Goal: Browse casually

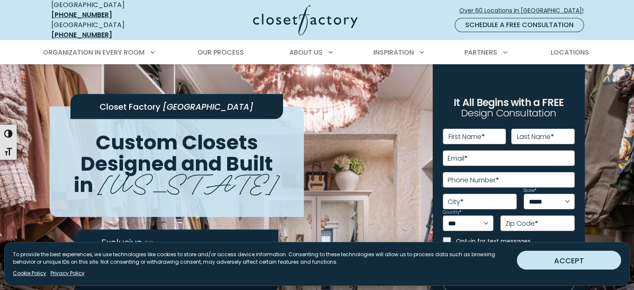
click at [575, 261] on button "ACCEPT" at bounding box center [569, 260] width 104 height 19
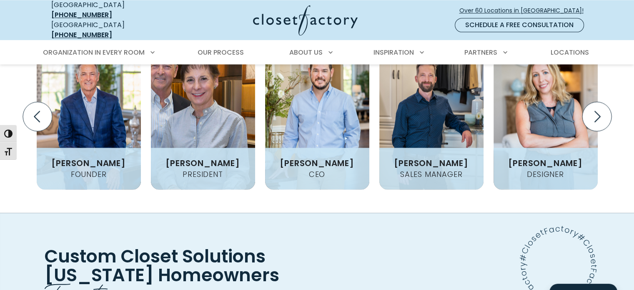
scroll to position [1074, 0]
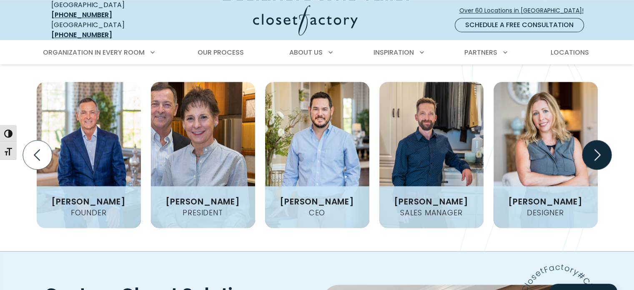
click at [601, 145] on icon "Next slide" at bounding box center [596, 154] width 29 height 29
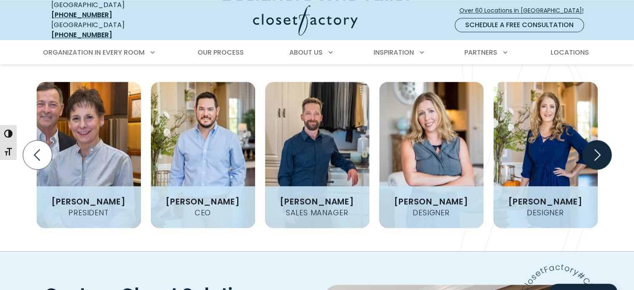
click at [601, 145] on icon "Next slide" at bounding box center [596, 154] width 29 height 29
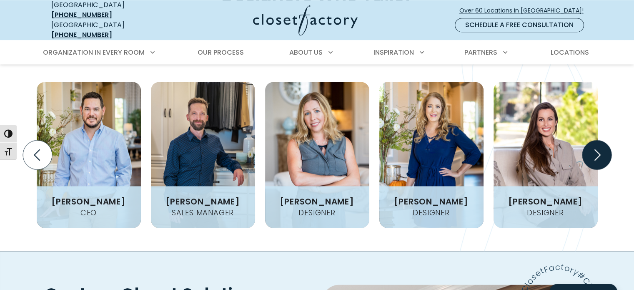
click at [601, 145] on icon "Next slide" at bounding box center [596, 154] width 29 height 29
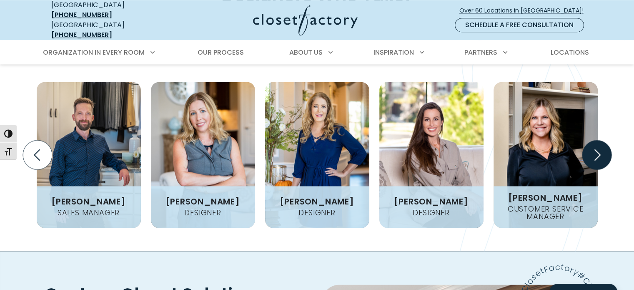
click at [601, 145] on icon "Next slide" at bounding box center [596, 154] width 29 height 29
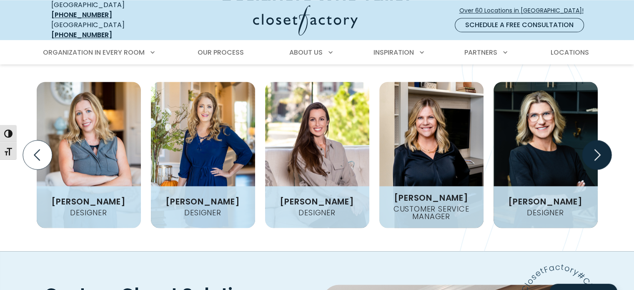
click at [601, 145] on icon "Next slide" at bounding box center [596, 154] width 29 height 29
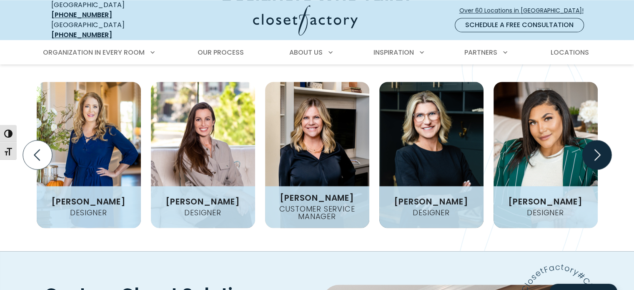
click at [601, 145] on icon "Next slide" at bounding box center [596, 154] width 29 height 29
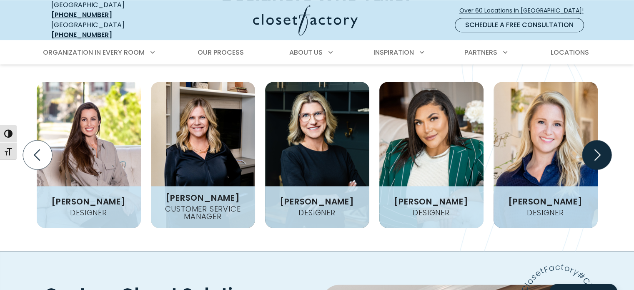
click at [601, 145] on icon "Next slide" at bounding box center [596, 154] width 29 height 29
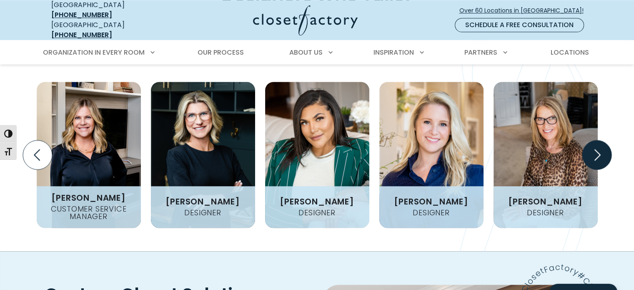
click at [601, 145] on icon "Next slide" at bounding box center [596, 154] width 29 height 29
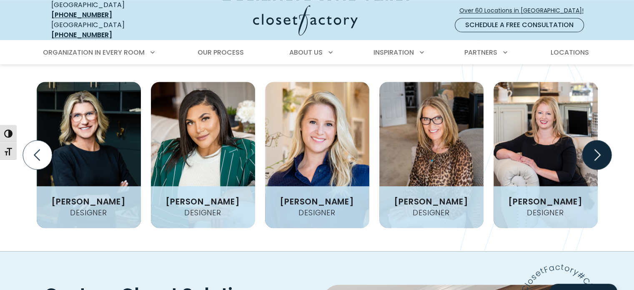
click at [601, 145] on icon "Next slide" at bounding box center [596, 154] width 29 height 29
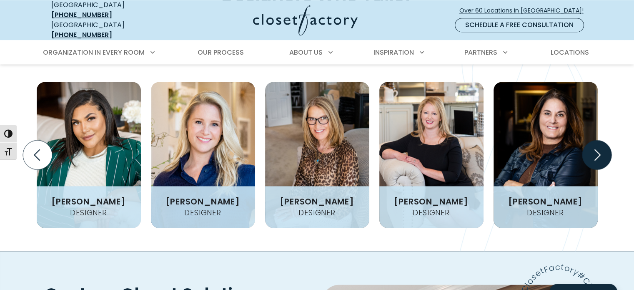
click at [602, 145] on icon "Next slide" at bounding box center [596, 154] width 29 height 29
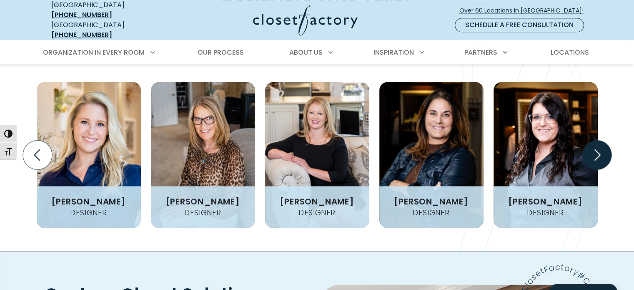
click at [602, 145] on icon "Next slide" at bounding box center [596, 154] width 29 height 29
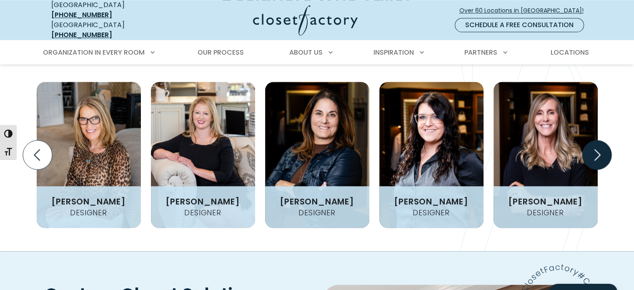
click at [602, 145] on icon "Next slide" at bounding box center [596, 154] width 29 height 29
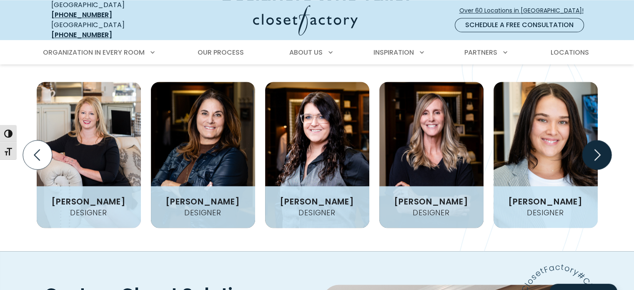
click at [602, 145] on icon "Next slide" at bounding box center [596, 154] width 29 height 29
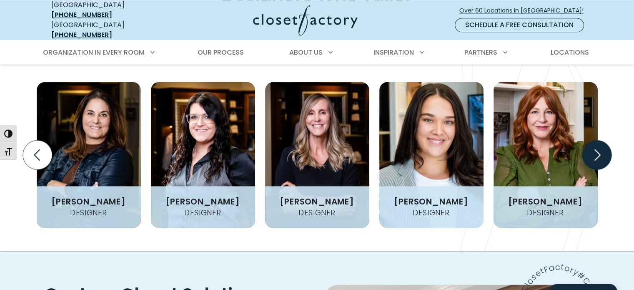
click at [602, 145] on icon "Next slide" at bounding box center [596, 154] width 29 height 29
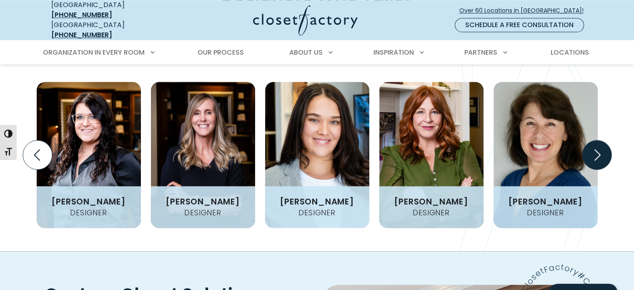
click at [603, 145] on icon "Next slide" at bounding box center [596, 154] width 29 height 29
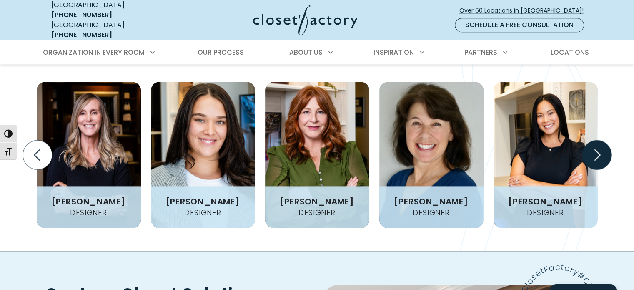
click at [603, 145] on icon "Next slide" at bounding box center [596, 154] width 29 height 29
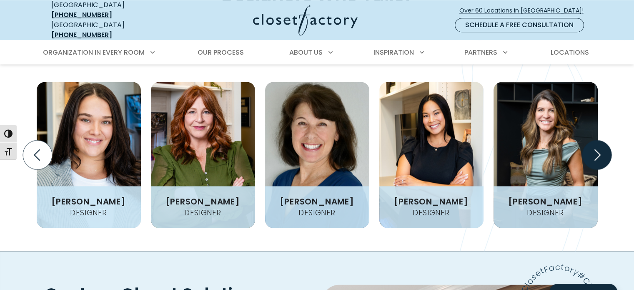
click at [603, 145] on icon "Next slide" at bounding box center [596, 154] width 29 height 29
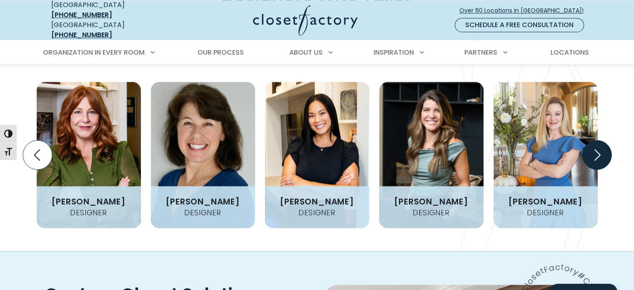
click at [603, 145] on icon "Next slide" at bounding box center [596, 154] width 29 height 29
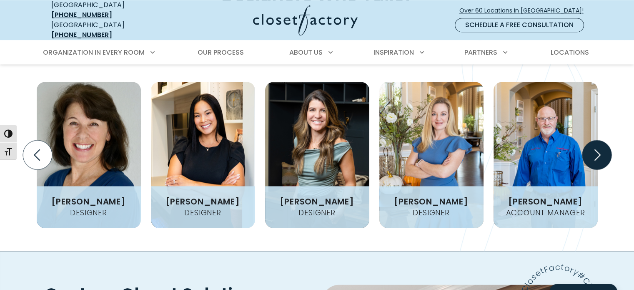
click at [603, 145] on icon "Next slide" at bounding box center [596, 154] width 29 height 29
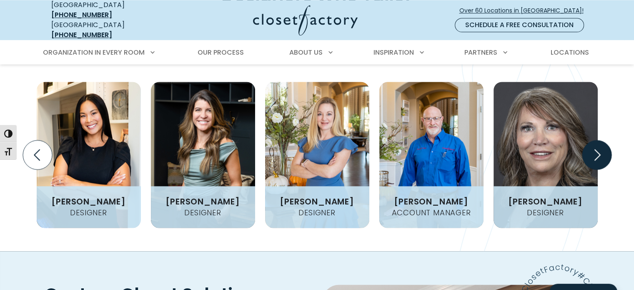
click at [603, 145] on icon "Next slide" at bounding box center [596, 154] width 29 height 29
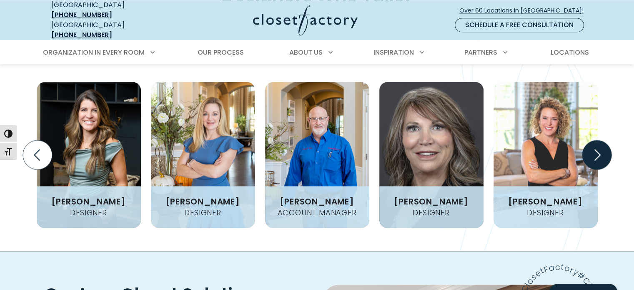
click at [603, 145] on icon "Next slide" at bounding box center [596, 154] width 29 height 29
